Goal: Task Accomplishment & Management: Manage account settings

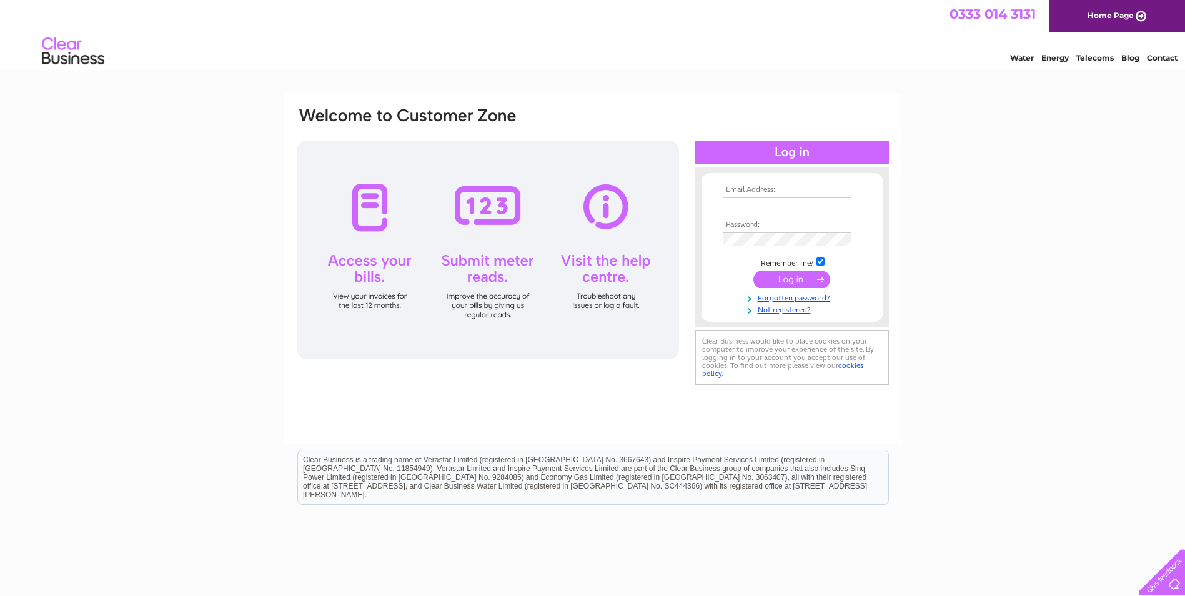
click at [768, 205] on input "text" at bounding box center [787, 204] width 129 height 14
type input "enquiries@bucksautobarn.co.uk"
click at [754, 272] on input "submit" at bounding box center [792, 280] width 77 height 17
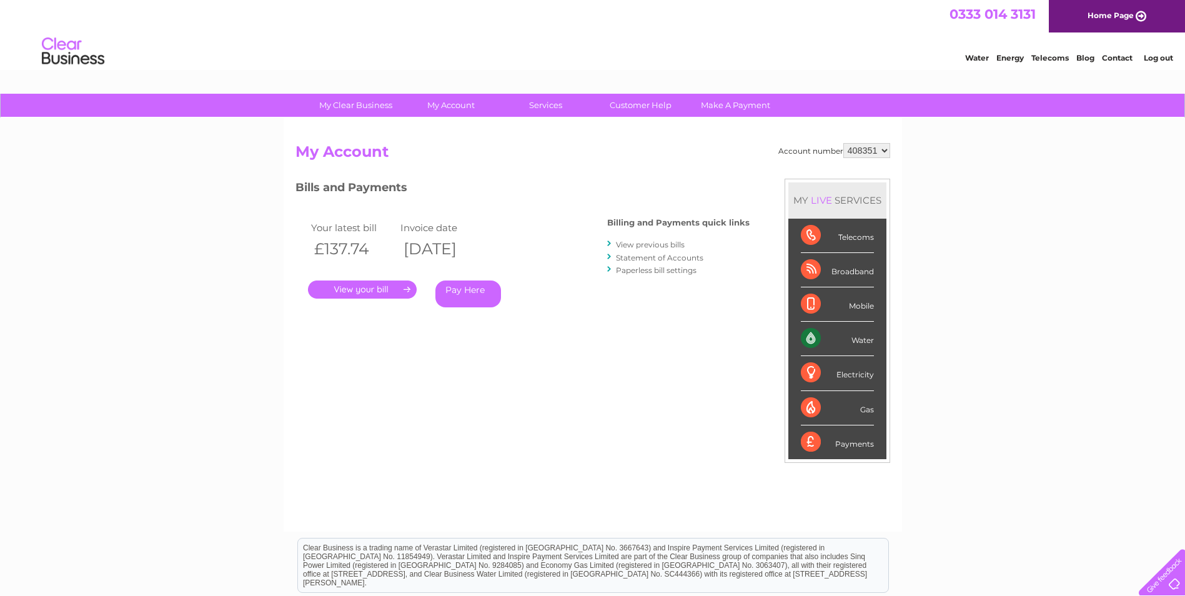
click at [364, 291] on link "." at bounding box center [362, 290] width 109 height 18
